Goal: Find specific fact

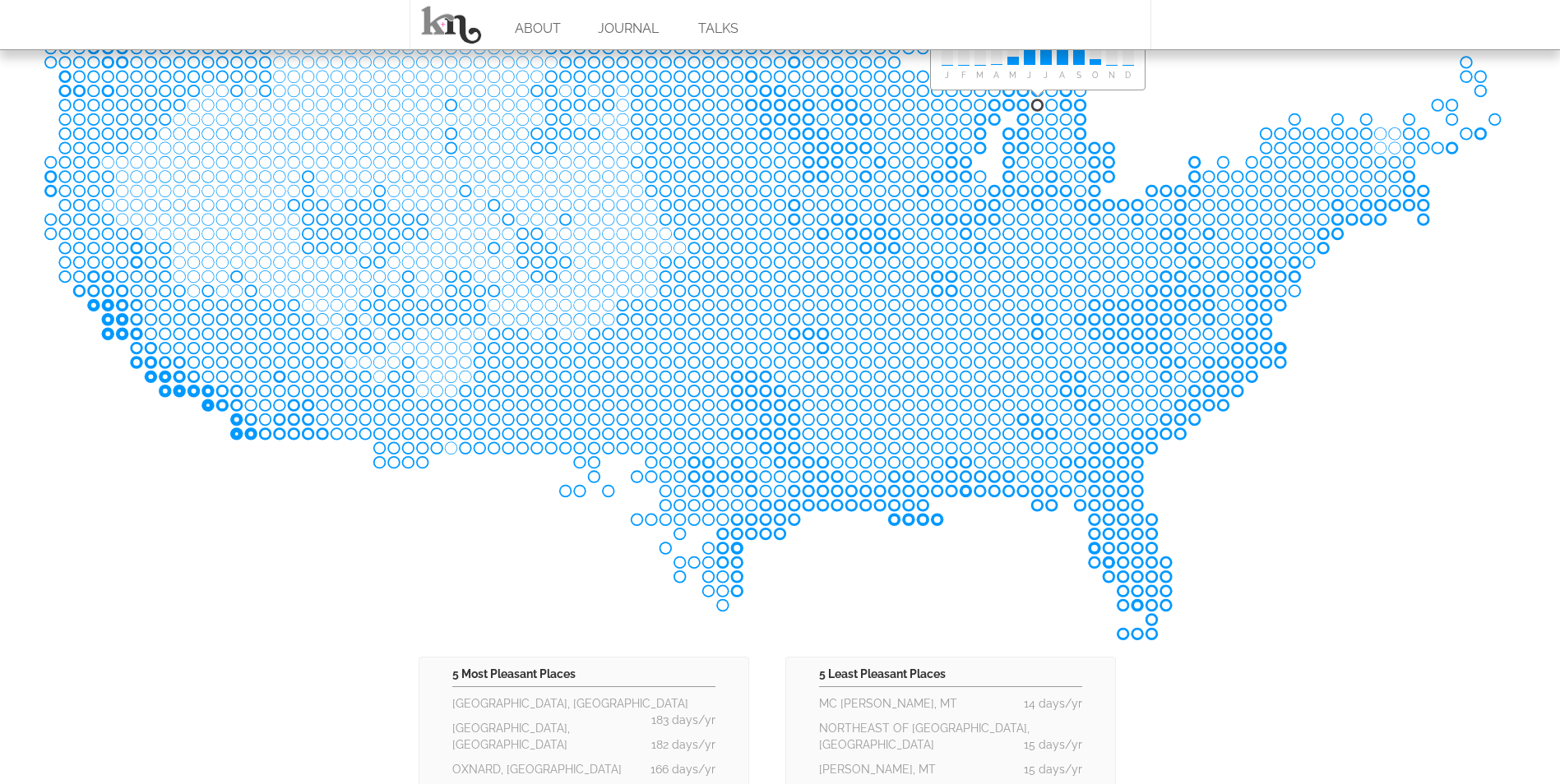
scroll to position [329, 0]
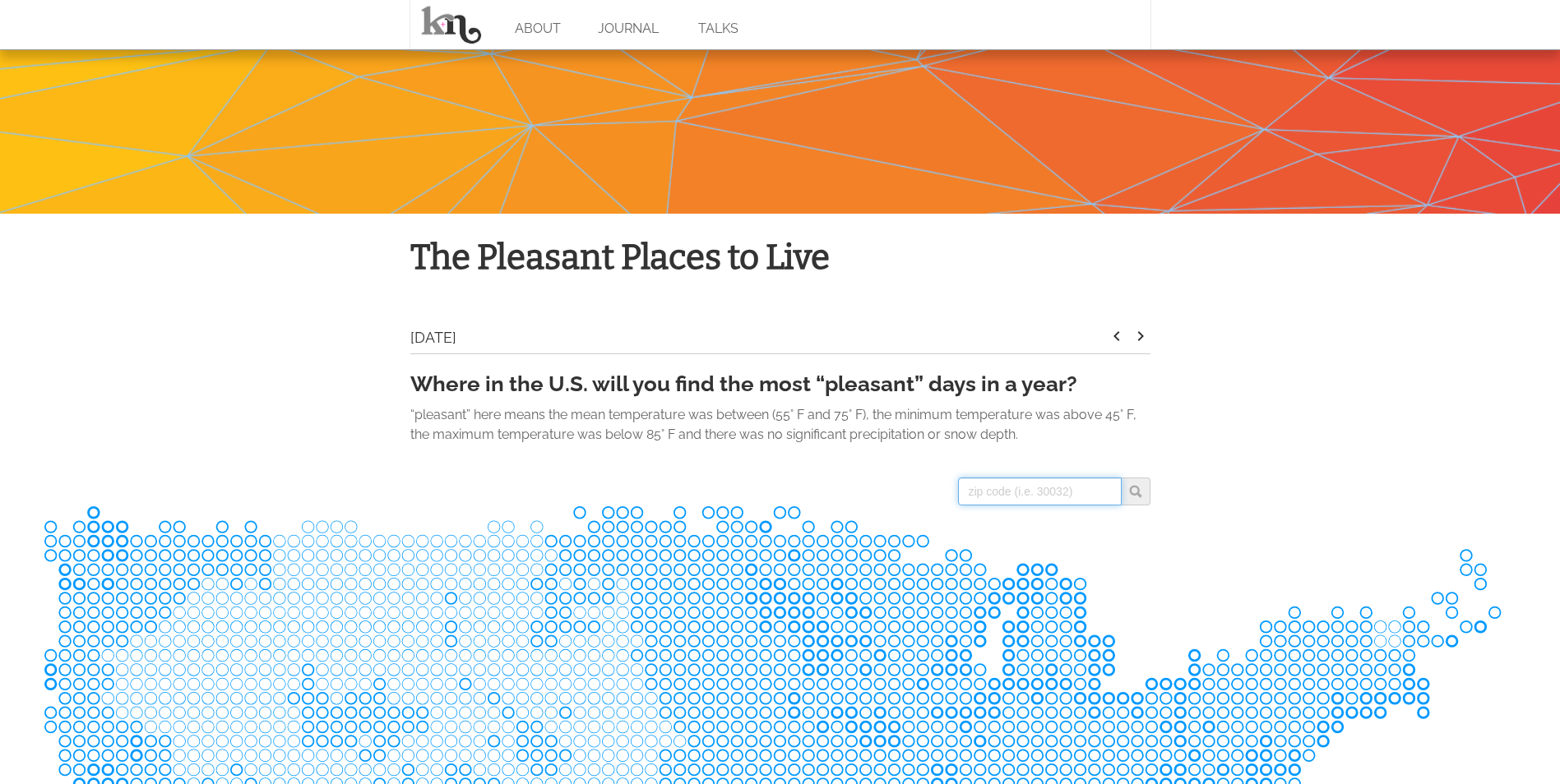
click at [1016, 493] on input "search" at bounding box center [1039, 491] width 164 height 28
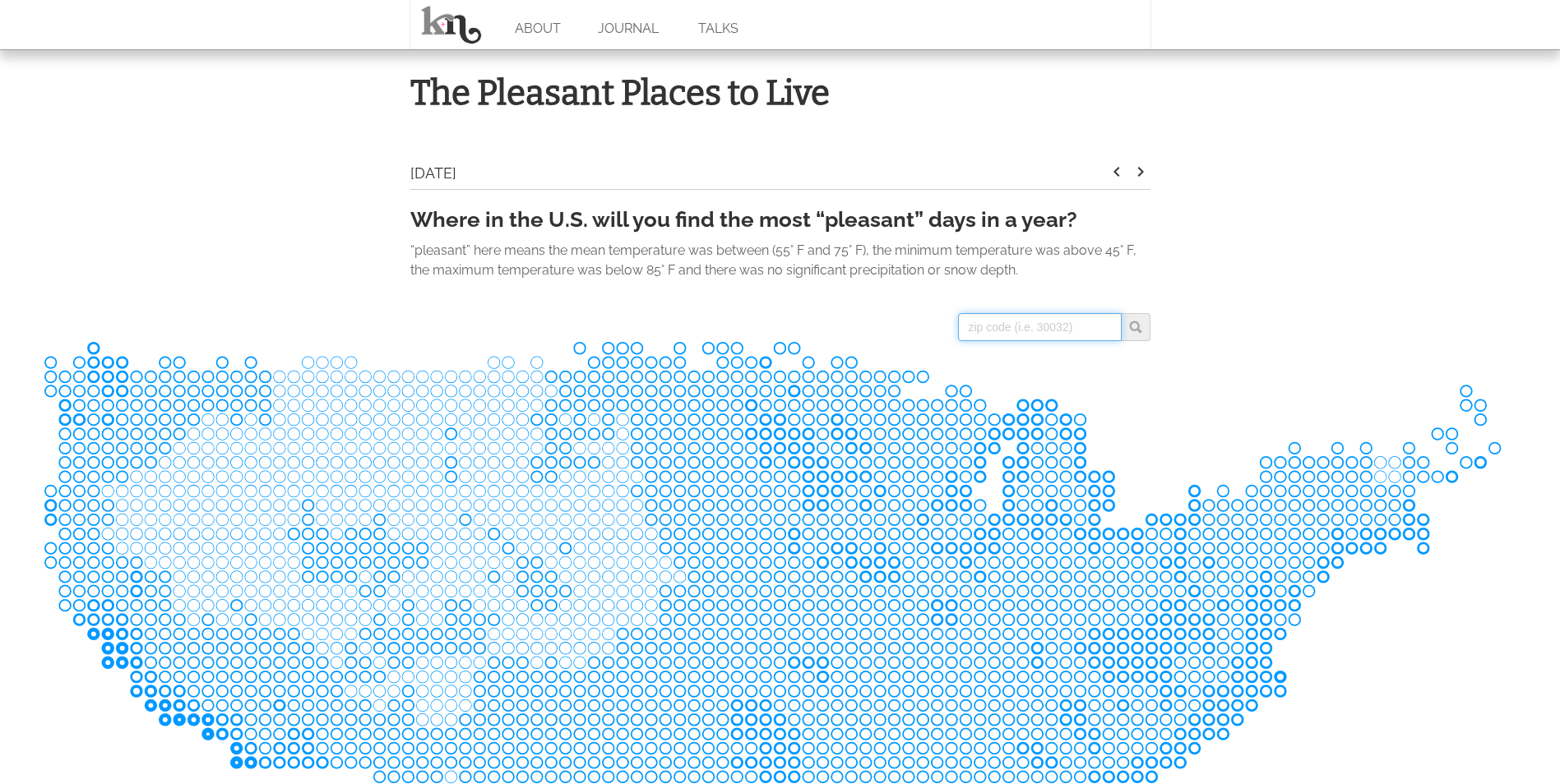
scroll to position [739, 0]
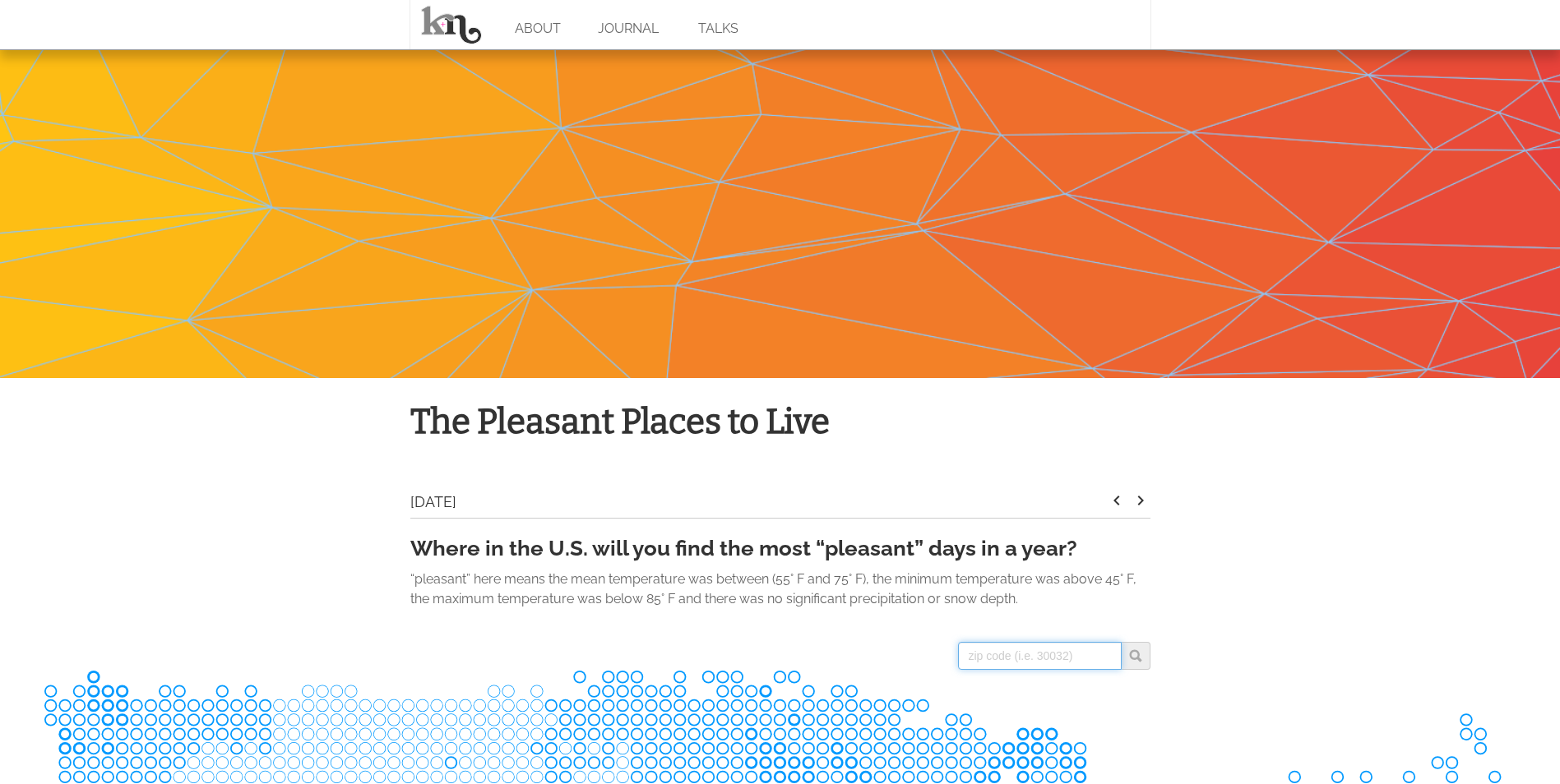
click at [1013, 645] on input "search" at bounding box center [1039, 656] width 164 height 28
click at [1144, 658] on span at bounding box center [1135, 656] width 29 height 28
click at [1083, 664] on input "07704" at bounding box center [1039, 656] width 164 height 28
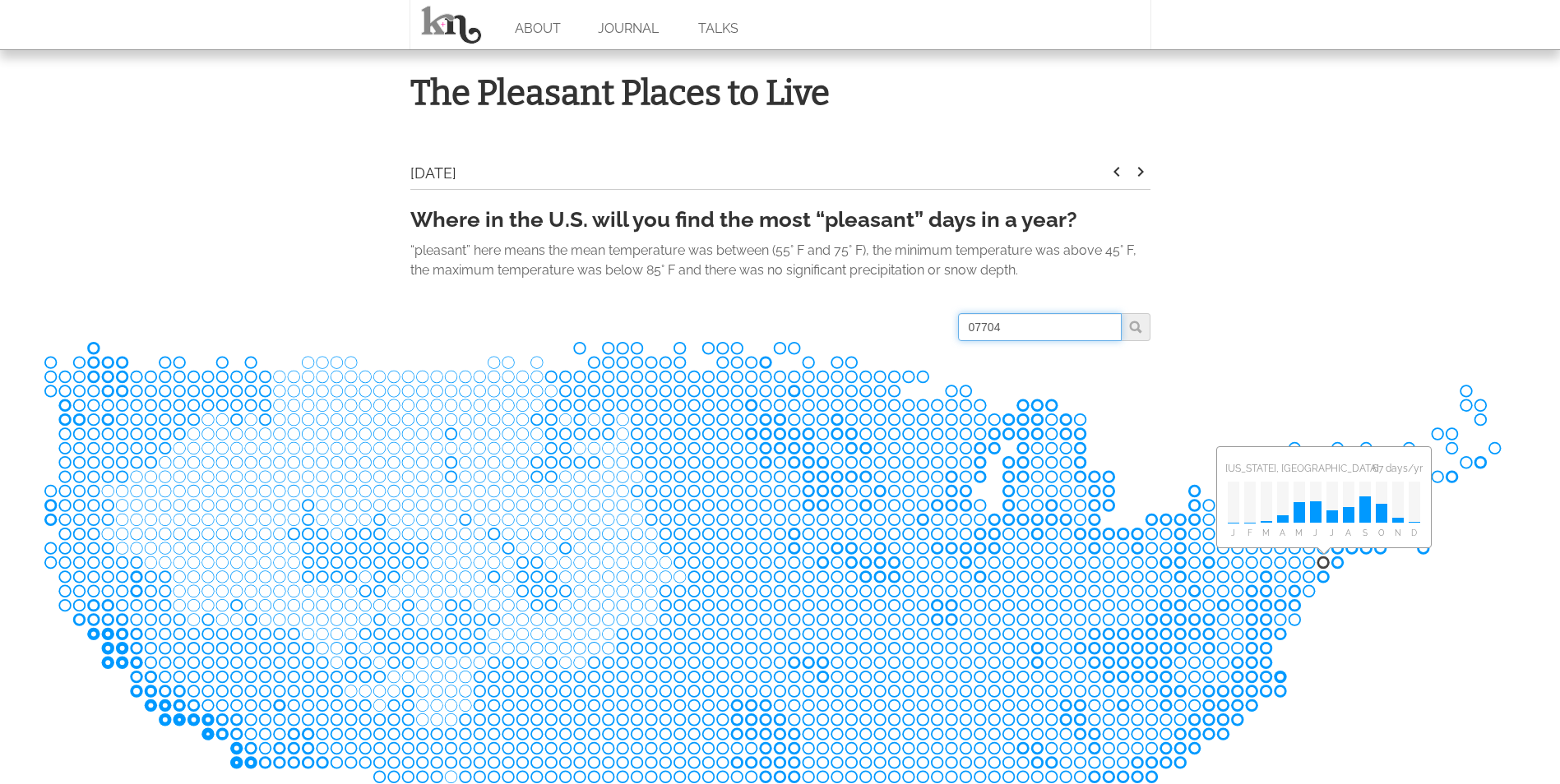
drag, startPoint x: 1013, startPoint y: 328, endPoint x: 733, endPoint y: 325, distance: 280.0
click at [733, 325] on div "07704 [GEOGRAPHIC_DATA] [GEOGRAPHIC_DATA]" at bounding box center [780, 327] width 740 height 28
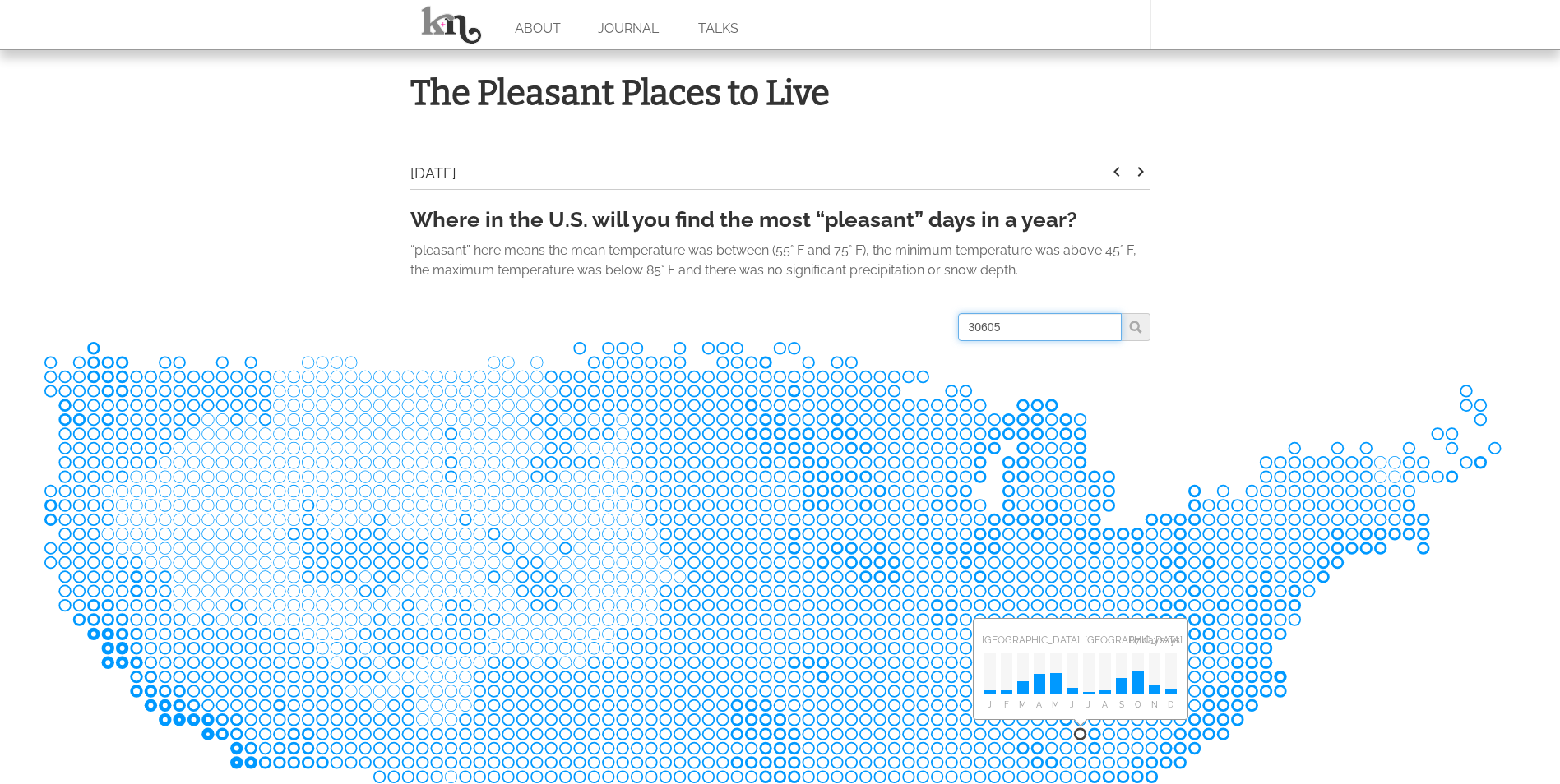
scroll to position [657, 0]
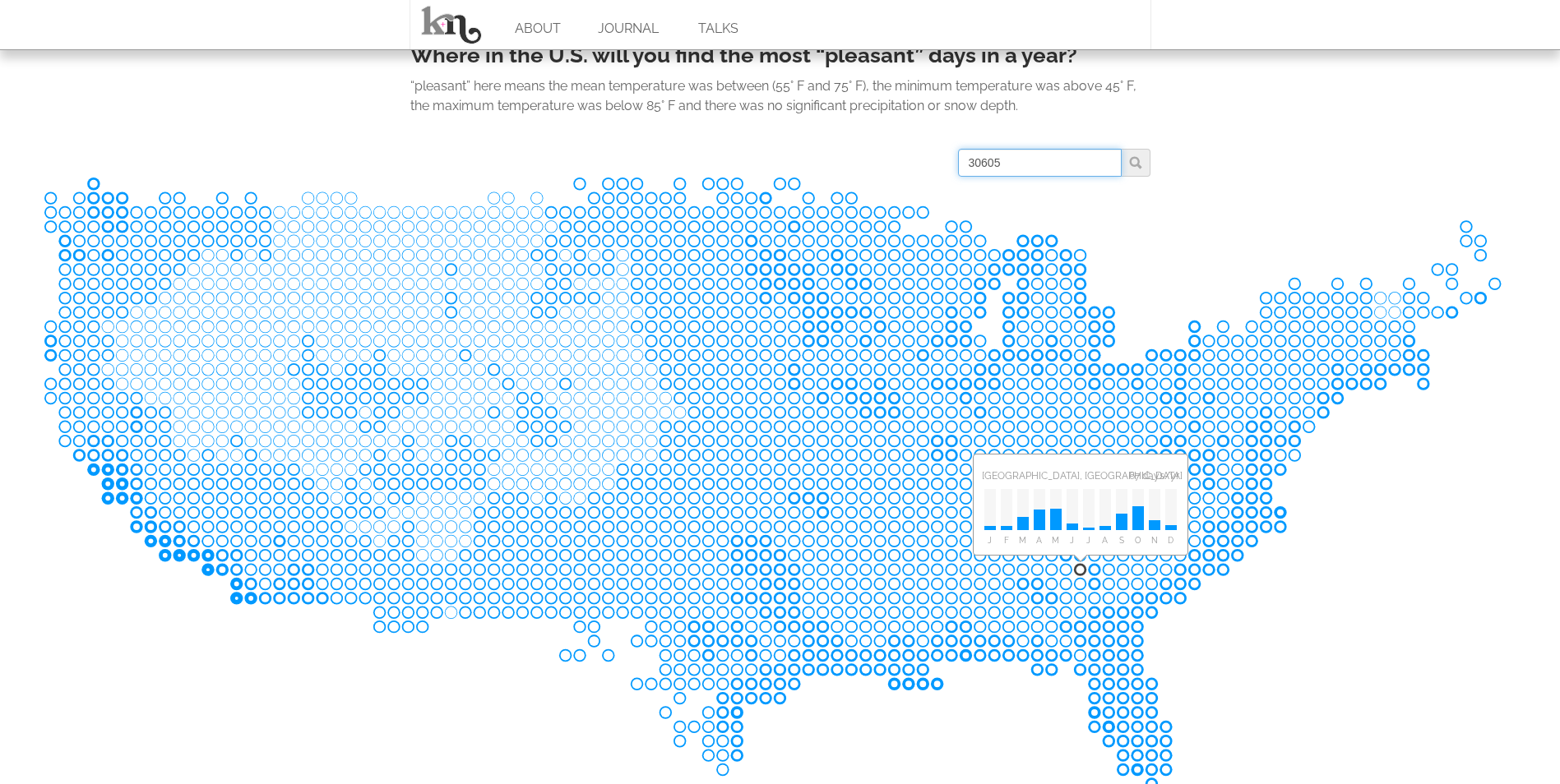
type input "30605"
click at [1106, 725] on rect at bounding box center [1109, 727] width 14 height 14
click at [1106, 726] on rect at bounding box center [1109, 727] width 14 height 14
drag, startPoint x: 1004, startPoint y: 159, endPoint x: 832, endPoint y: 133, distance: 174.0
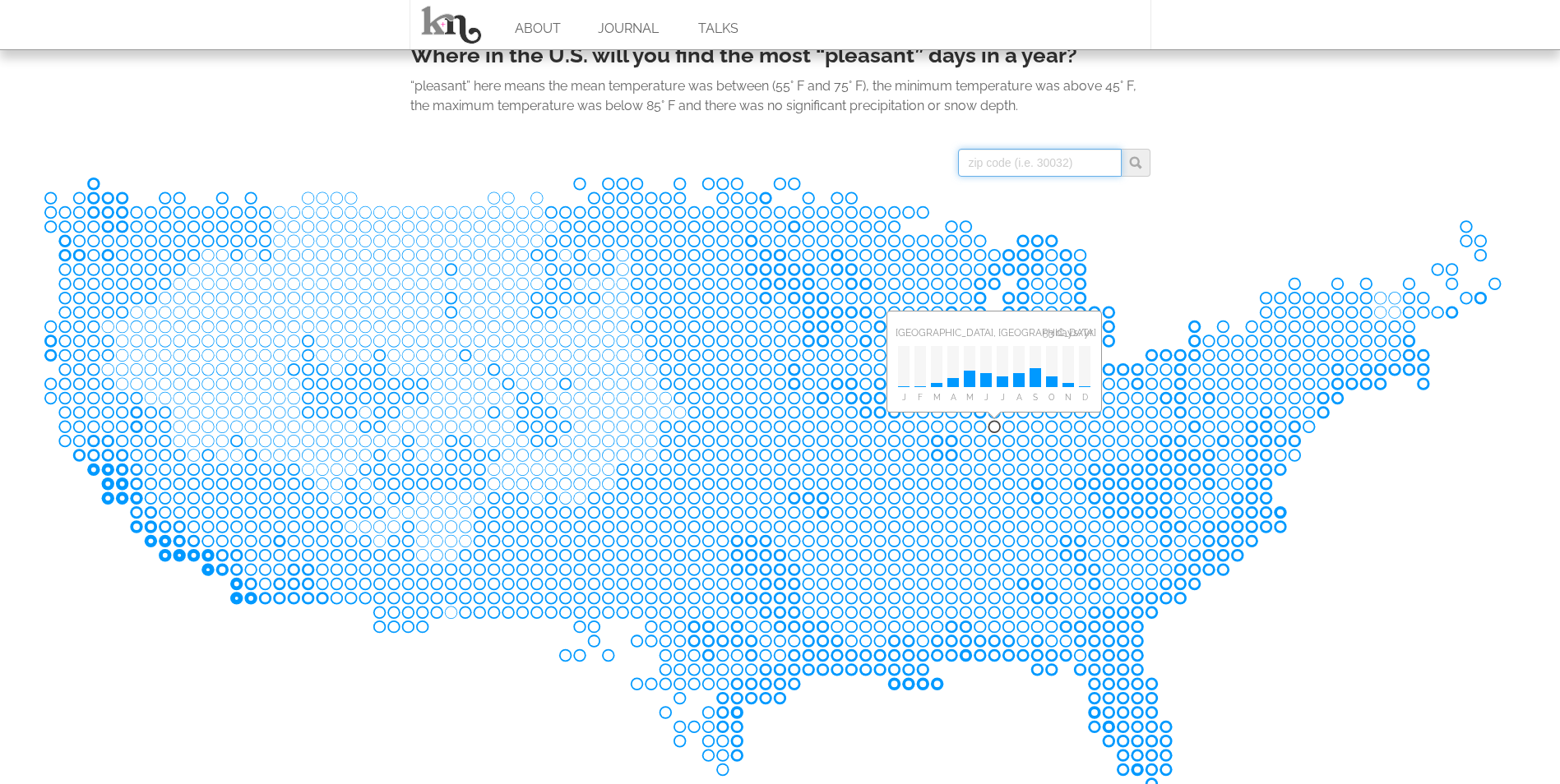
scroll to position [739, 0]
